Goal: Information Seeking & Learning: Learn about a topic

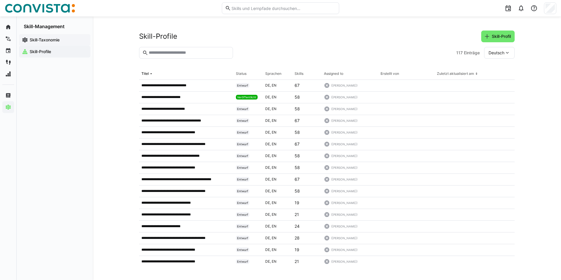
click at [0, 0] on app-navigation-label "Skill-Taxonomie" at bounding box center [0, 0] width 0 height 0
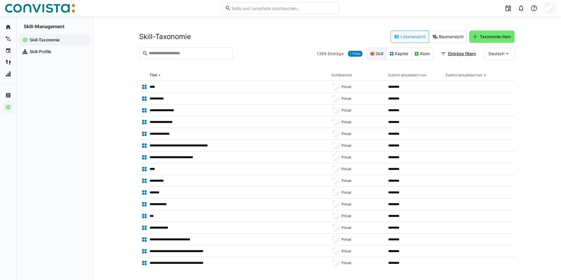
click at [371, 54] on eds-icon at bounding box center [372, 53] width 5 height 5
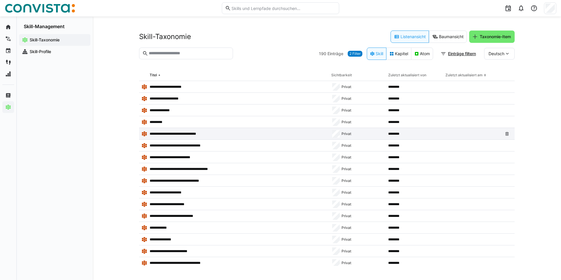
click at [200, 134] on p "**********" at bounding box center [177, 133] width 54 height 5
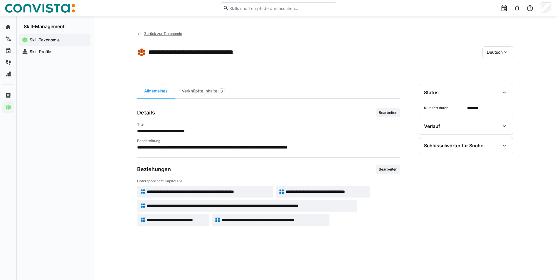
click at [156, 33] on span "Zurück zur Taxonomie" at bounding box center [163, 33] width 38 height 4
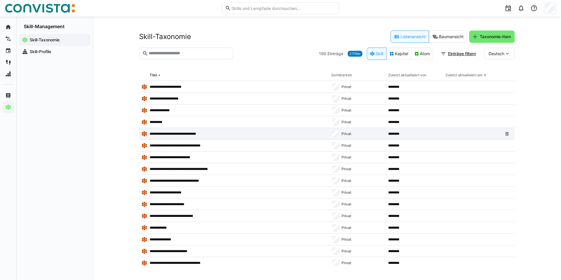
click at [187, 133] on p "**********" at bounding box center [177, 133] width 54 height 5
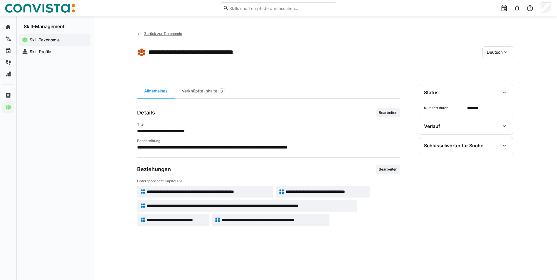
click at [413, 227] on div "**********" at bounding box center [325, 175] width 376 height 182
click at [460, 220] on section "Status Kuratiert durch: ******** Verlauf Erstellt von ******** Erstellt am Unbe…" at bounding box center [466, 175] width 94 height 182
click at [163, 34] on span "Zurück zur Taxonomie" at bounding box center [163, 33] width 38 height 4
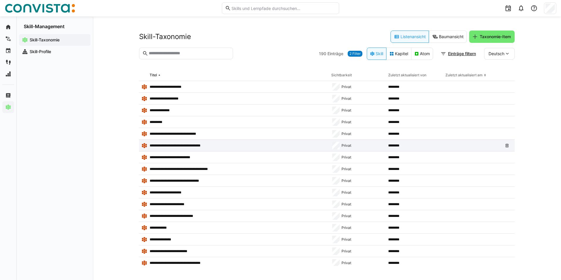
click at [191, 145] on p "**********" at bounding box center [179, 145] width 58 height 5
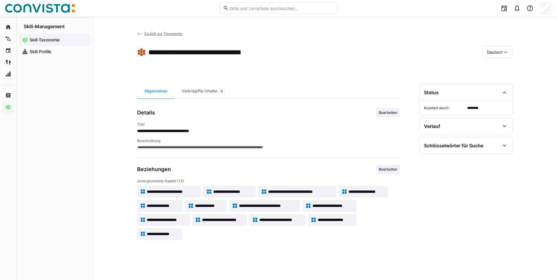
click at [450, 263] on section "Status Kuratiert durch: ******** Verlauf Erstellt von ******** Erstellt am Unbe…" at bounding box center [466, 175] width 94 height 182
click at [160, 31] on span "Zurück zur Taxonomie" at bounding box center [163, 33] width 38 height 4
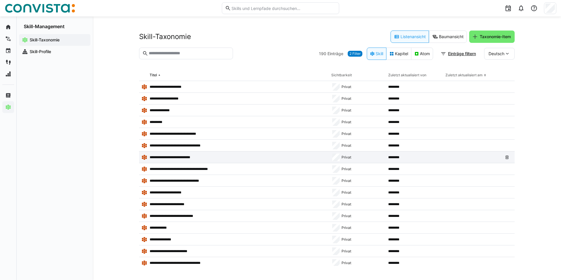
click at [167, 157] on p "**********" at bounding box center [173, 157] width 47 height 5
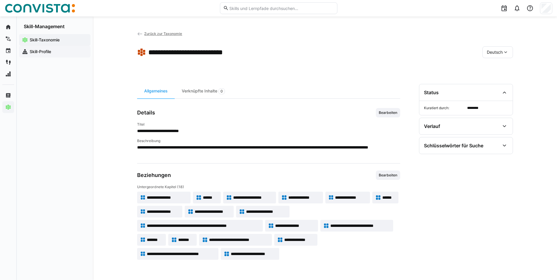
click at [0, 0] on app-navigation-label "Skill-Profile" at bounding box center [0, 0] width 0 height 0
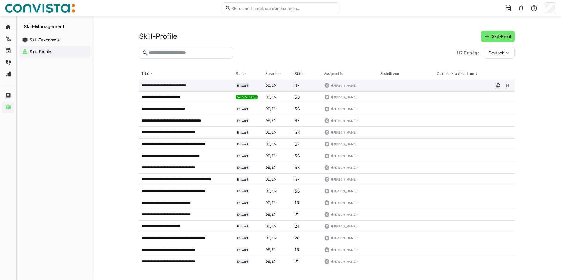
scroll to position [117, 0]
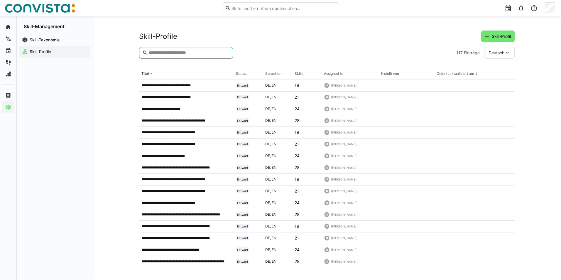
click at [182, 52] on input "text" at bounding box center [189, 52] width 82 height 5
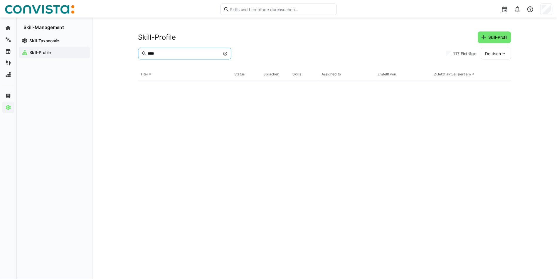
scroll to position [0, 0]
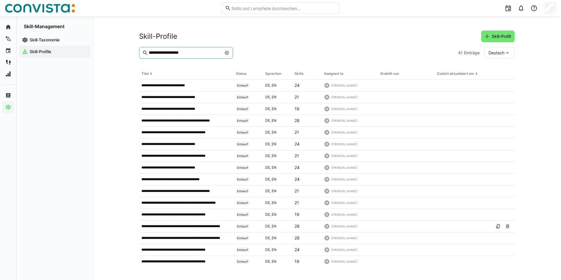
type input "**********"
click at [193, 98] on p "**********" at bounding box center [173, 97] width 65 height 5
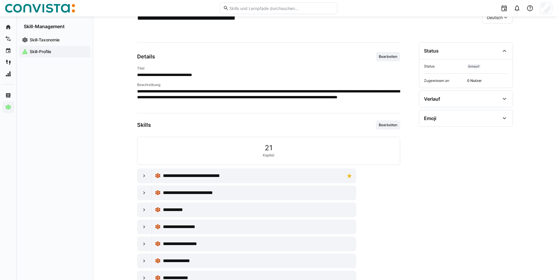
scroll to position [55, 0]
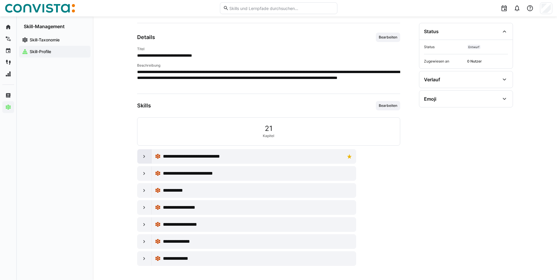
click at [145, 157] on eds-icon at bounding box center [144, 157] width 6 height 6
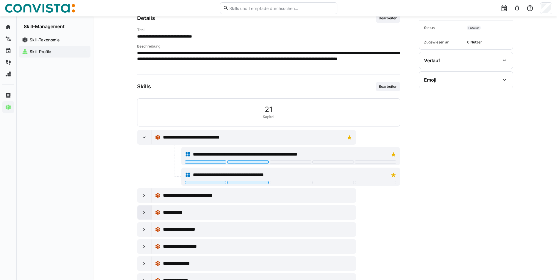
scroll to position [84, 0]
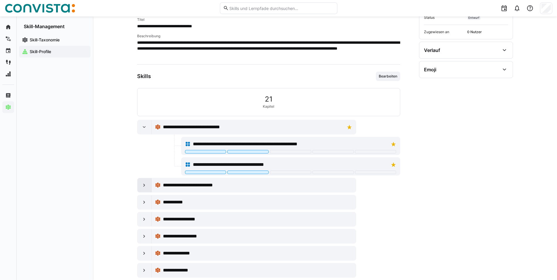
click at [141, 184] on div at bounding box center [144, 185] width 14 height 14
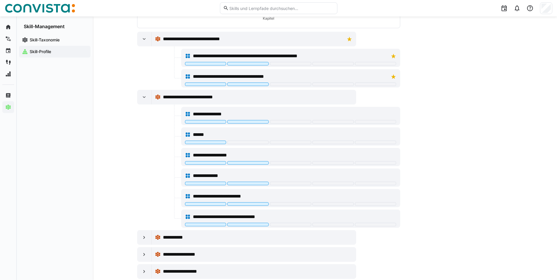
scroll to position [201, 0]
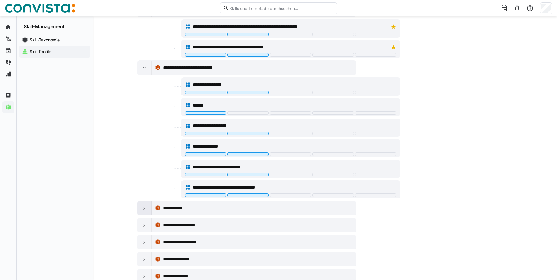
click at [143, 209] on eds-icon at bounding box center [144, 208] width 6 height 6
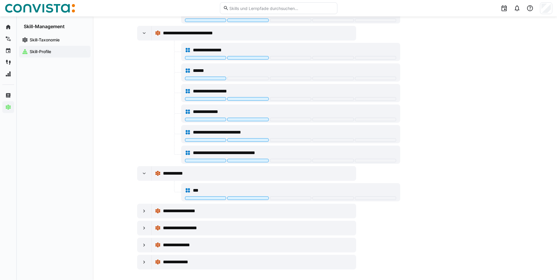
scroll to position [240, 0]
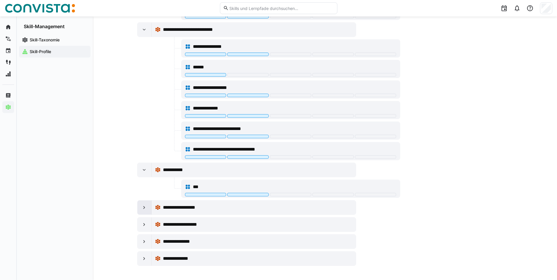
click at [142, 206] on eds-icon at bounding box center [144, 208] width 6 height 6
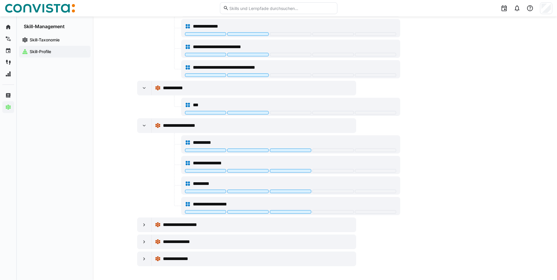
scroll to position [322, 0]
click at [142, 226] on eds-icon at bounding box center [144, 225] width 6 height 6
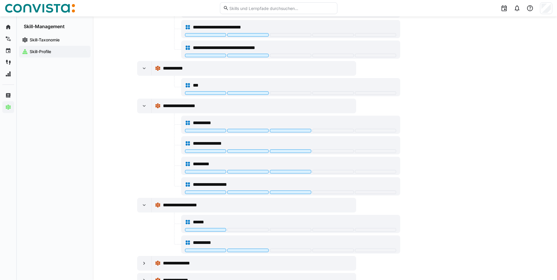
scroll to position [363, 0]
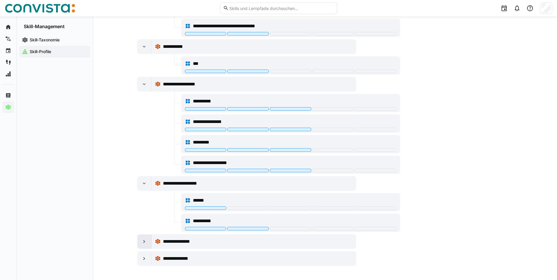
click at [141, 245] on div at bounding box center [144, 242] width 14 height 14
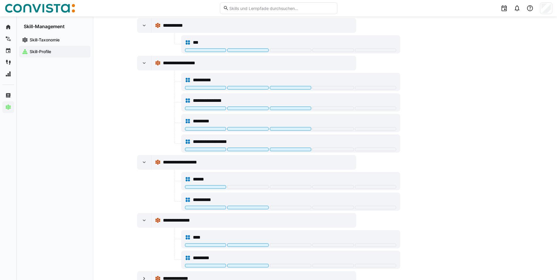
scroll to position [404, 0]
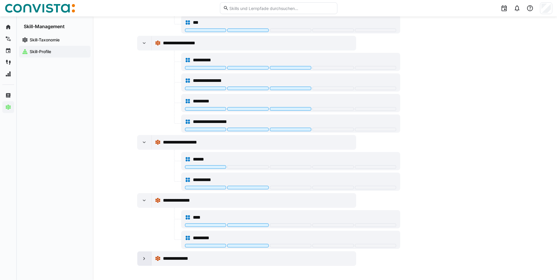
click at [141, 260] on eds-icon at bounding box center [144, 259] width 6 height 6
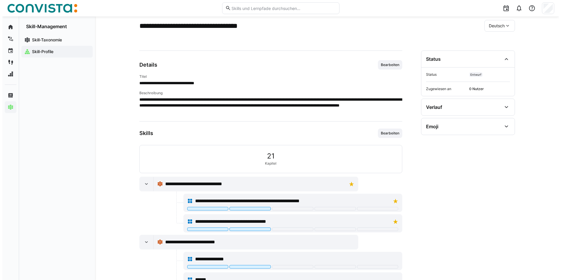
scroll to position [0, 0]
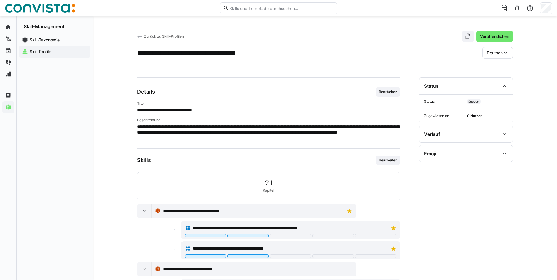
click at [170, 36] on span "Zurück zu Skill-Profilen" at bounding box center [164, 36] width 40 height 4
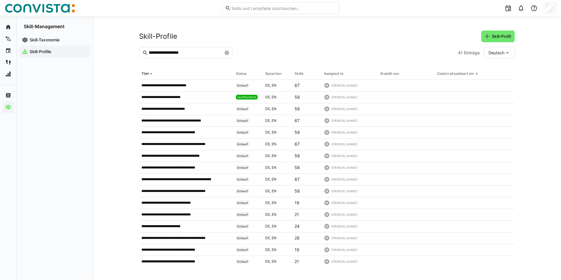
click at [208, 53] on input "**********" at bounding box center [184, 52] width 73 height 5
click at [210, 51] on input "**********" at bounding box center [184, 52] width 73 height 5
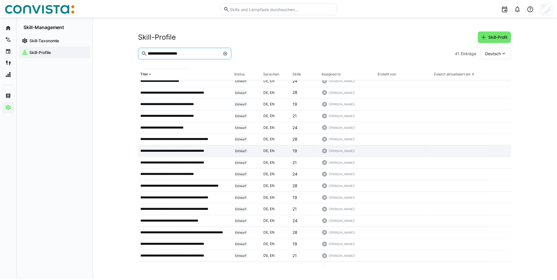
scroll to position [147, 0]
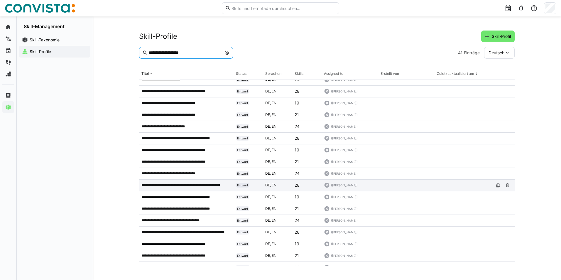
click at [199, 185] on p "**********" at bounding box center [185, 185] width 89 height 5
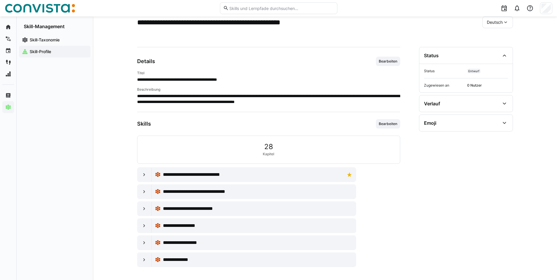
scroll to position [32, 0]
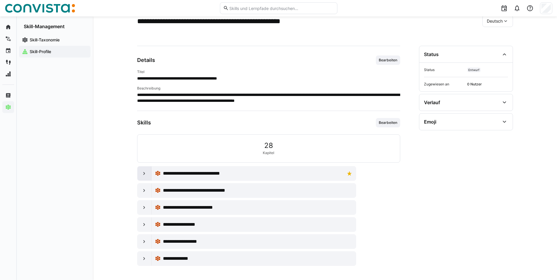
click at [146, 174] on eds-icon at bounding box center [144, 174] width 6 height 6
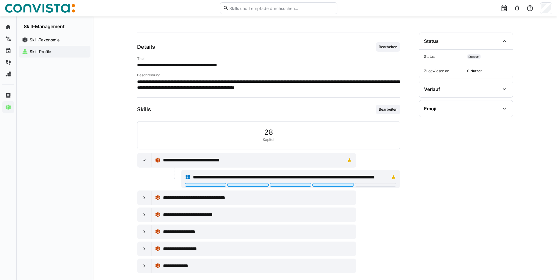
scroll to position [52, 0]
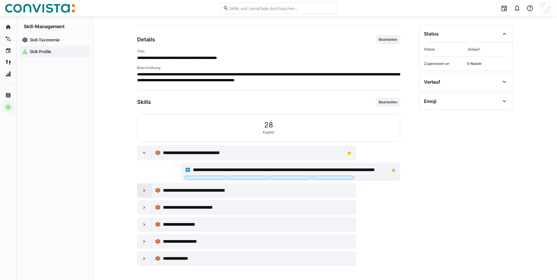
click at [143, 190] on eds-icon at bounding box center [144, 191] width 6 height 6
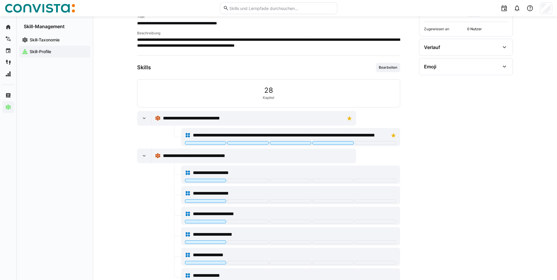
scroll to position [140, 0]
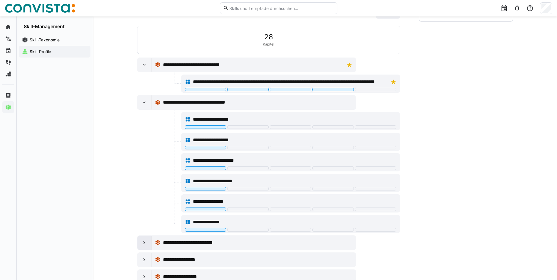
click at [143, 242] on eds-icon at bounding box center [144, 243] width 6 height 6
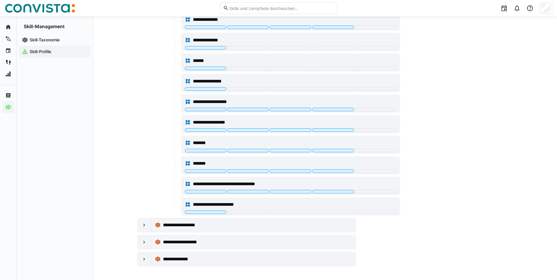
scroll to position [422, 0]
click at [145, 242] on eds-icon at bounding box center [144, 242] width 6 height 6
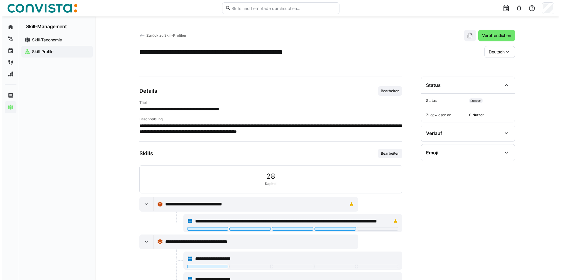
scroll to position [0, 0]
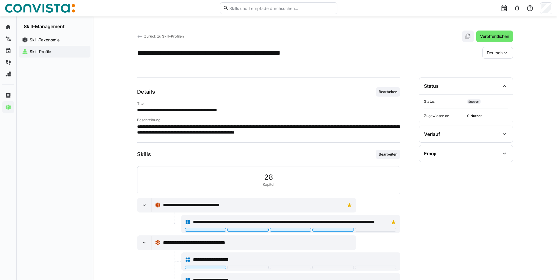
click at [158, 34] on span "Zurück zu Skill-Profilen" at bounding box center [164, 36] width 40 height 4
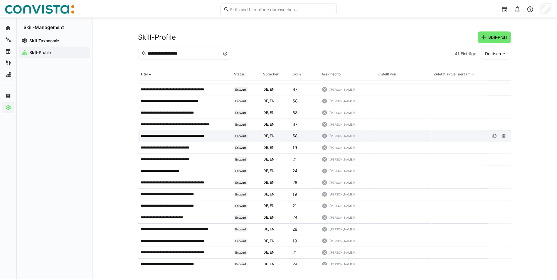
scroll to position [59, 0]
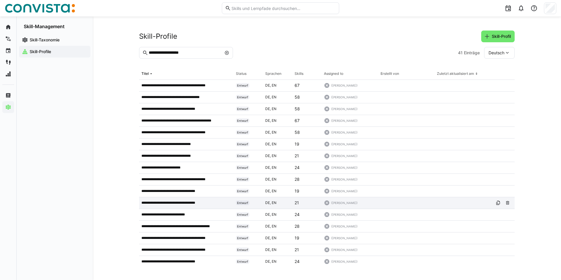
click at [193, 202] on p "**********" at bounding box center [173, 202] width 65 height 5
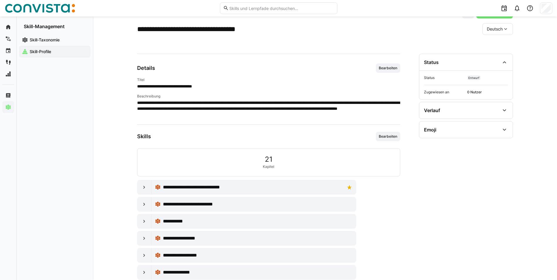
scroll to position [55, 0]
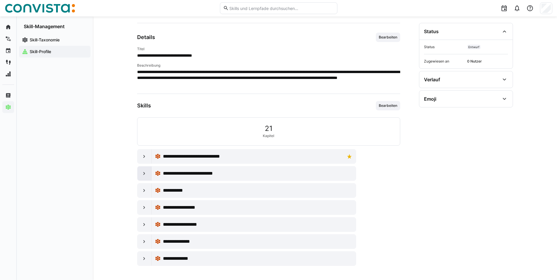
click at [146, 173] on eds-icon at bounding box center [144, 174] width 6 height 6
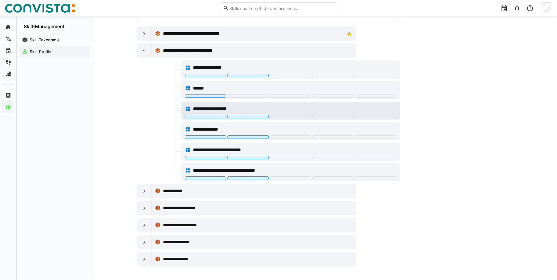
scroll to position [178, 0]
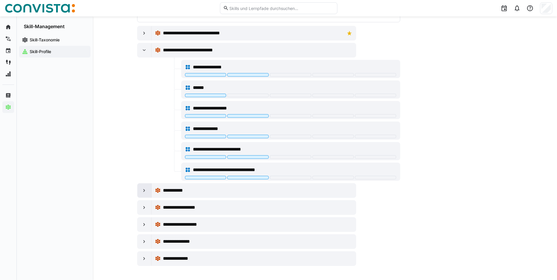
click at [145, 191] on eds-icon at bounding box center [144, 191] width 6 height 6
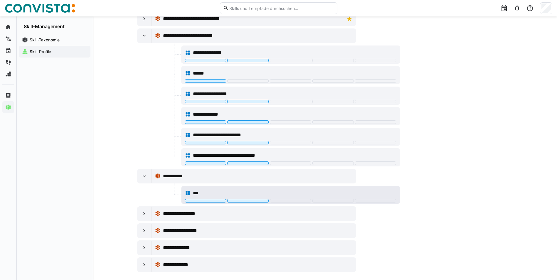
scroll to position [198, 0]
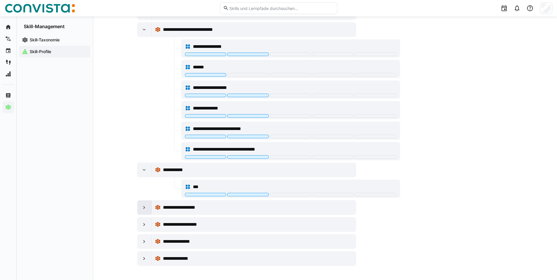
click at [145, 205] on eds-icon at bounding box center [144, 208] width 6 height 6
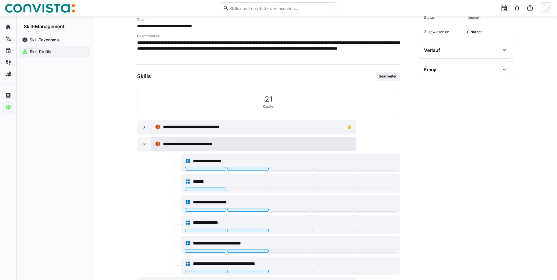
scroll to position [0, 0]
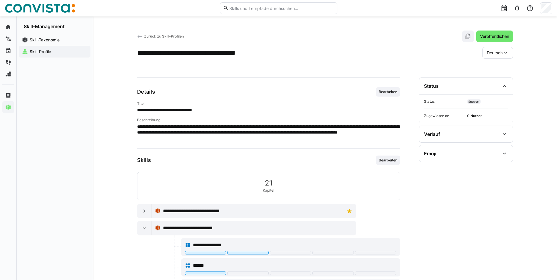
click at [160, 37] on span "Zurück zu Skill-Profilen" at bounding box center [164, 36] width 40 height 4
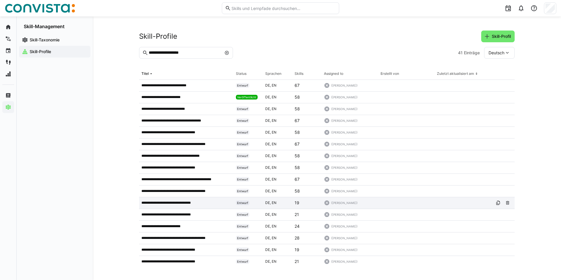
click at [184, 203] on p "**********" at bounding box center [170, 202] width 58 height 5
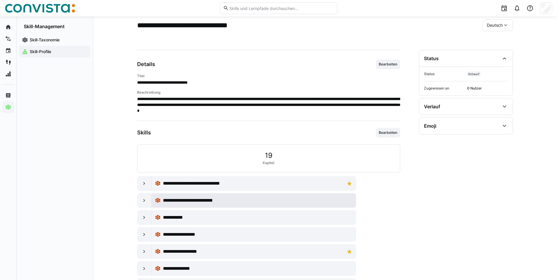
scroll to position [55, 0]
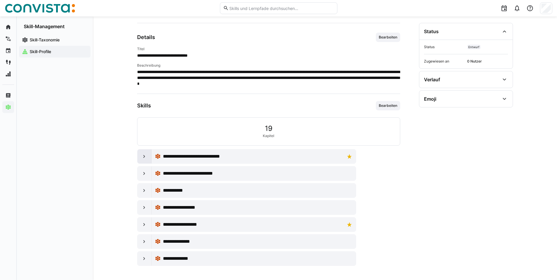
click at [143, 154] on eds-icon at bounding box center [144, 157] width 6 height 6
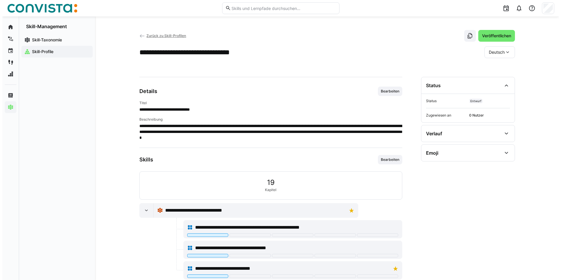
scroll to position [0, 0]
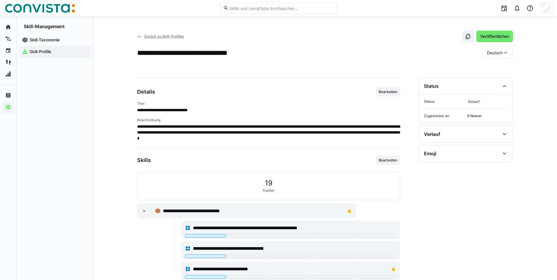
click at [157, 36] on span "Zurück zu Skill-Profilen" at bounding box center [164, 36] width 40 height 4
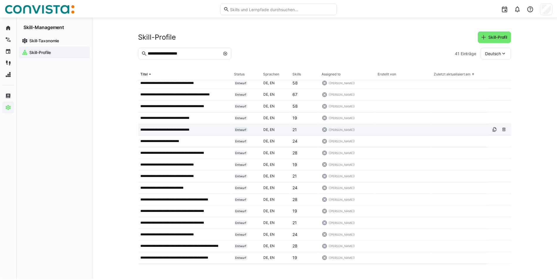
scroll to position [88, 0]
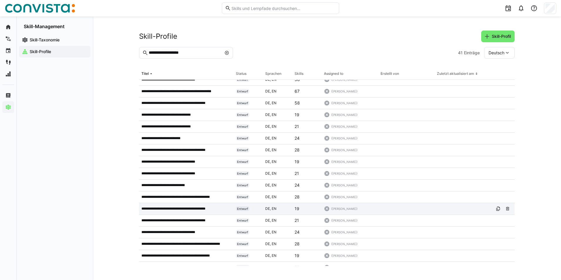
click at [197, 208] on p "**********" at bounding box center [179, 208] width 76 height 5
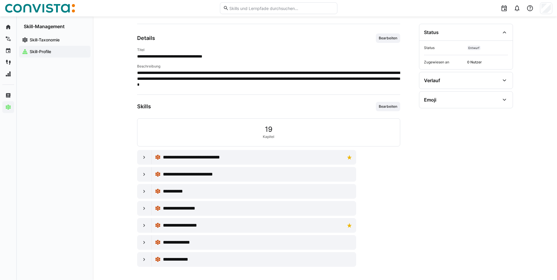
scroll to position [55, 0]
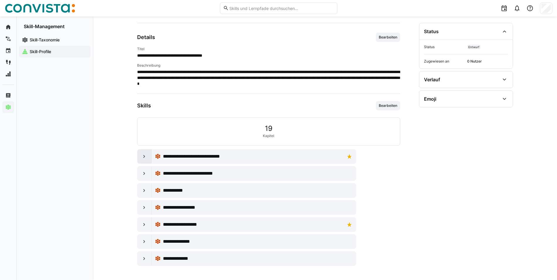
click at [143, 158] on eds-icon at bounding box center [144, 157] width 6 height 6
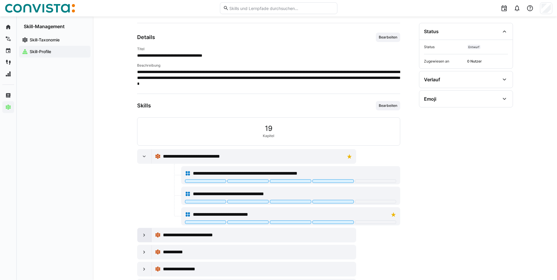
click at [148, 235] on div at bounding box center [144, 235] width 14 height 14
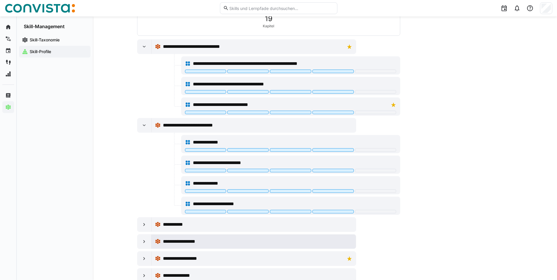
scroll to position [198, 0]
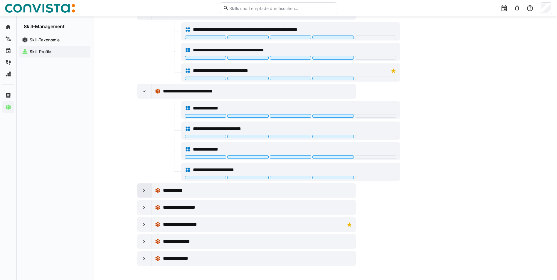
click at [143, 188] on eds-icon at bounding box center [144, 191] width 6 height 6
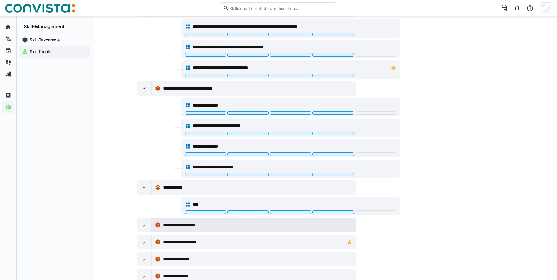
scroll to position [219, 0]
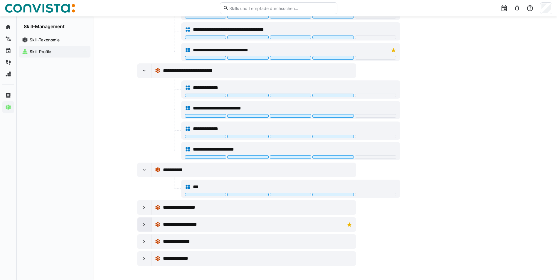
click at [144, 222] on eds-icon at bounding box center [144, 225] width 6 height 6
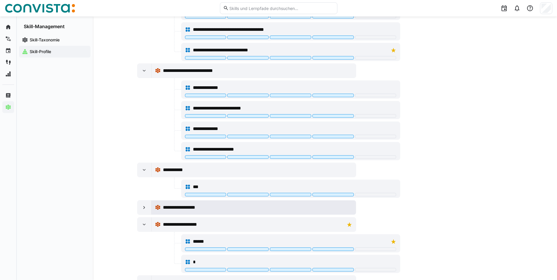
scroll to position [260, 0]
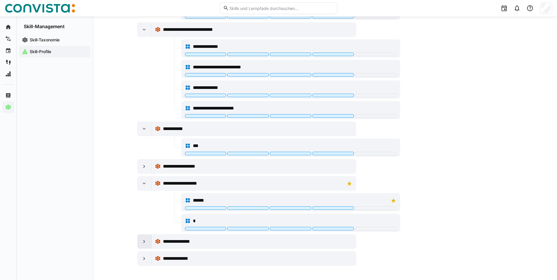
click at [145, 241] on eds-icon at bounding box center [144, 242] width 6 height 6
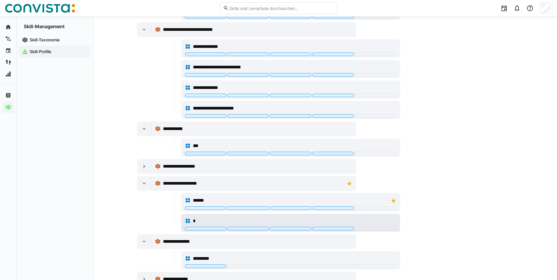
scroll to position [281, 0]
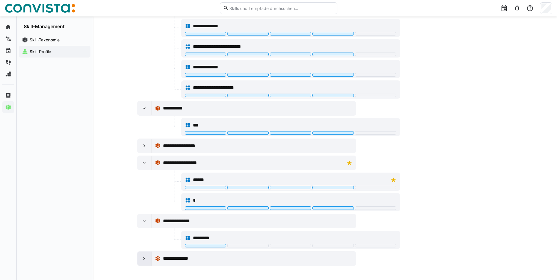
click at [140, 263] on div at bounding box center [144, 259] width 14 height 14
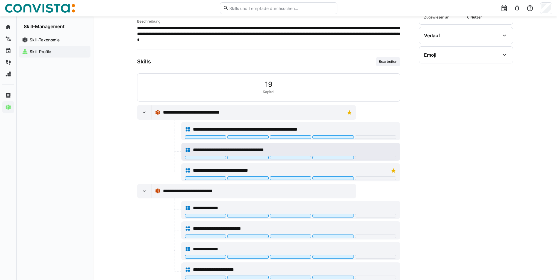
scroll to position [0, 0]
